Goal: Transaction & Acquisition: Purchase product/service

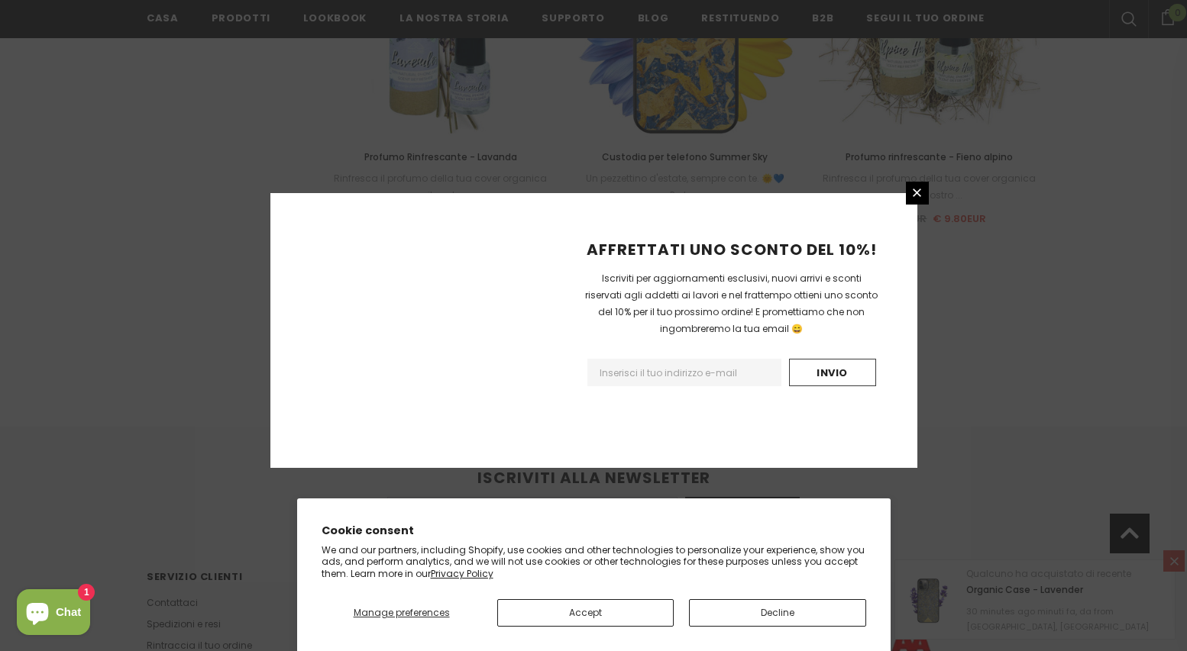
scroll to position [1730, 0]
